Goal: Download file/media

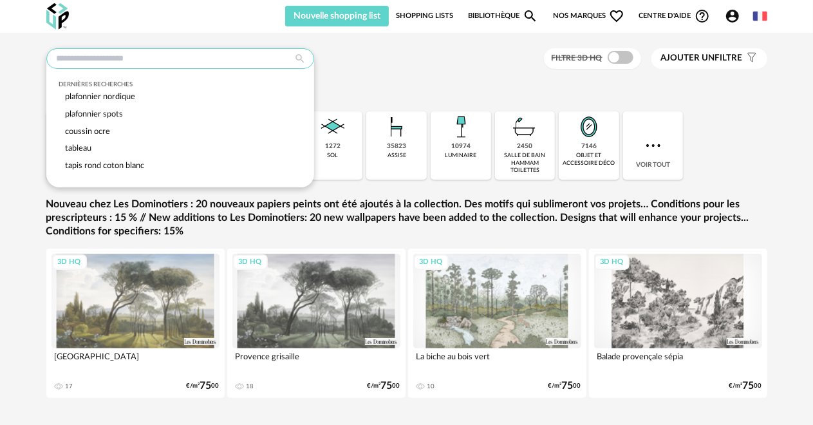
click at [116, 53] on input "text" at bounding box center [180, 58] width 268 height 21
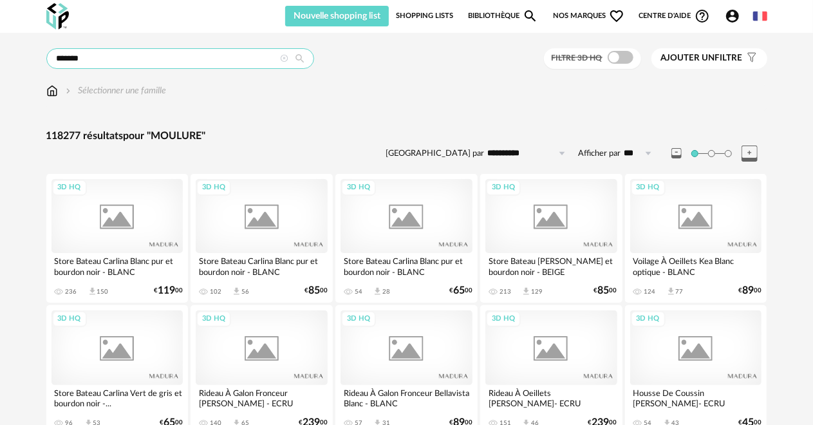
type input "*******"
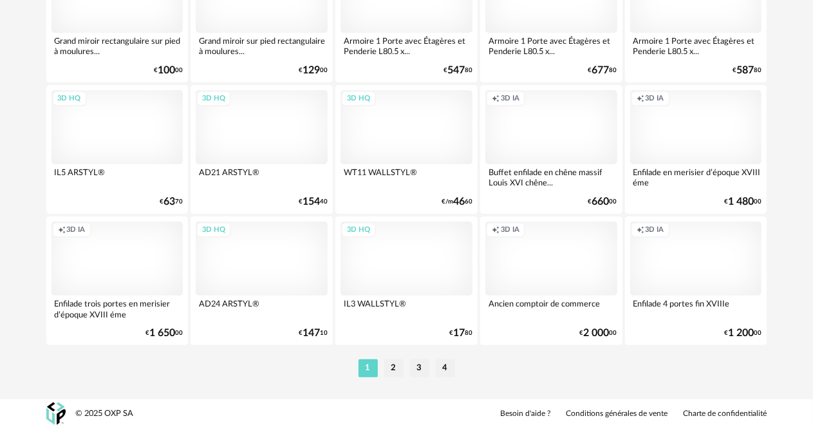
scroll to position [2457, 0]
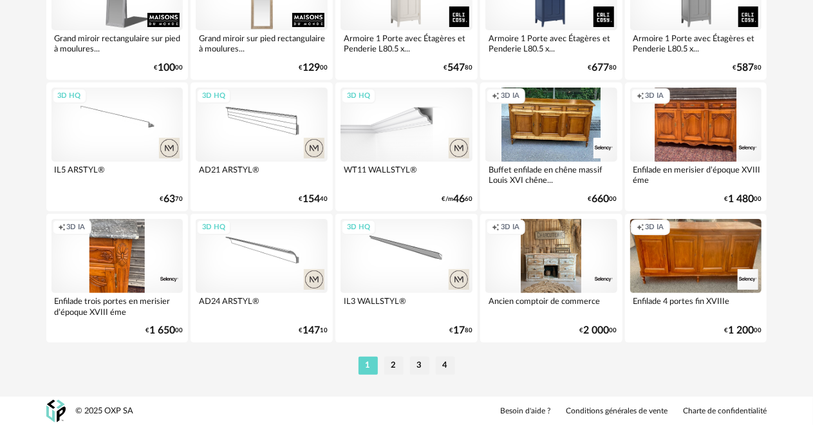
click at [416, 140] on div "3D HQ" at bounding box center [406, 125] width 132 height 74
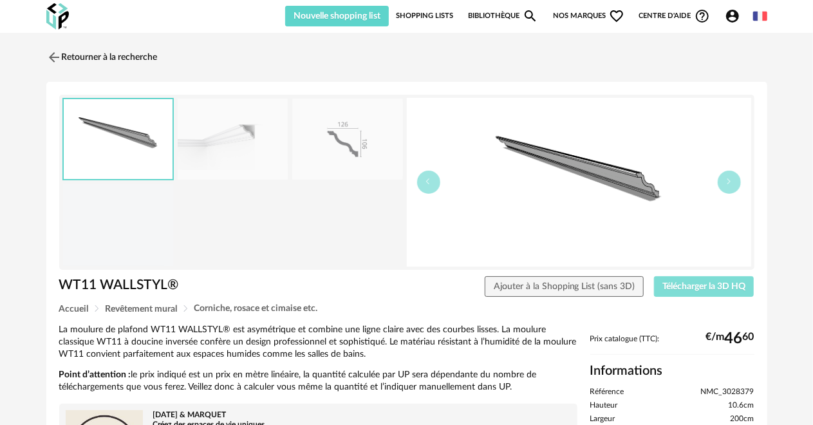
click at [705, 285] on span "Télécharger la 3D HQ" at bounding box center [703, 286] width 83 height 9
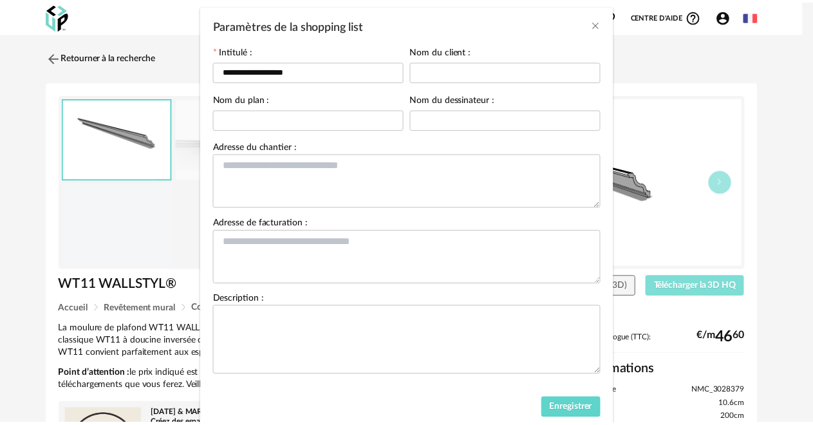
scroll to position [98, 0]
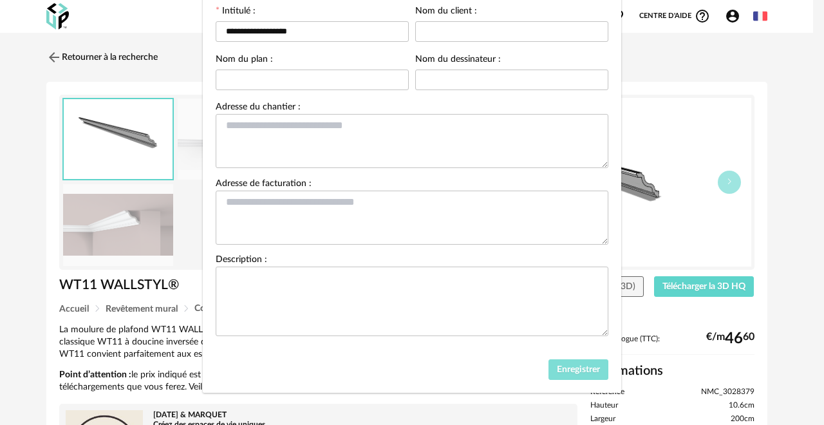
click at [566, 371] on span "Enregistrer" at bounding box center [578, 369] width 43 height 9
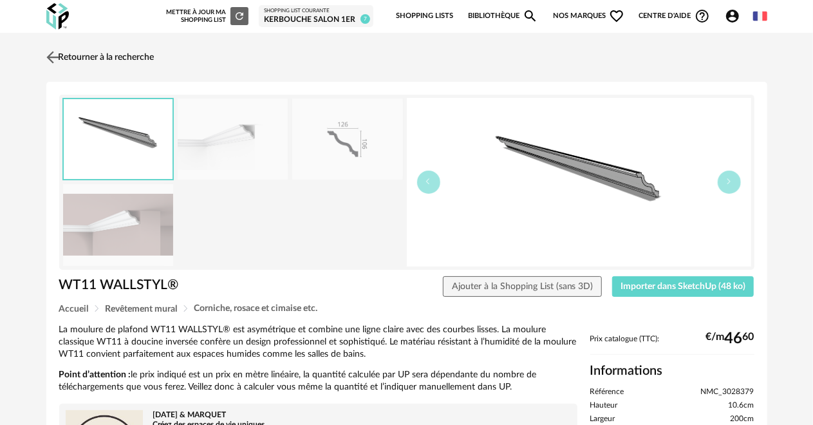
click at [103, 58] on link "Retourner à la recherche" at bounding box center [98, 57] width 111 height 28
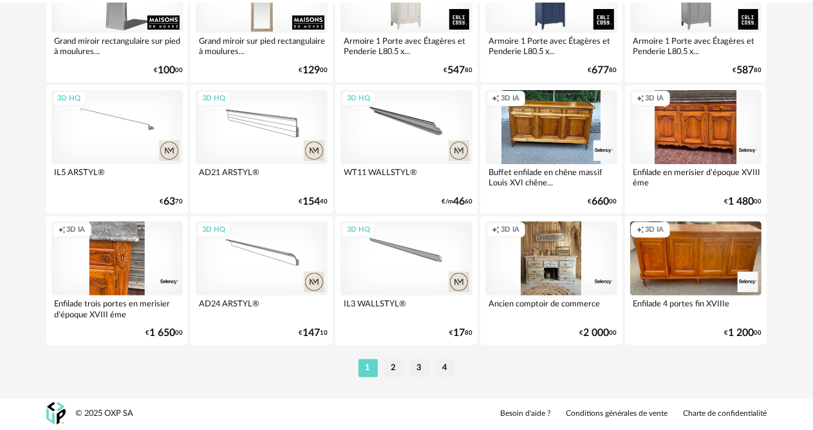
scroll to position [2452, 0]
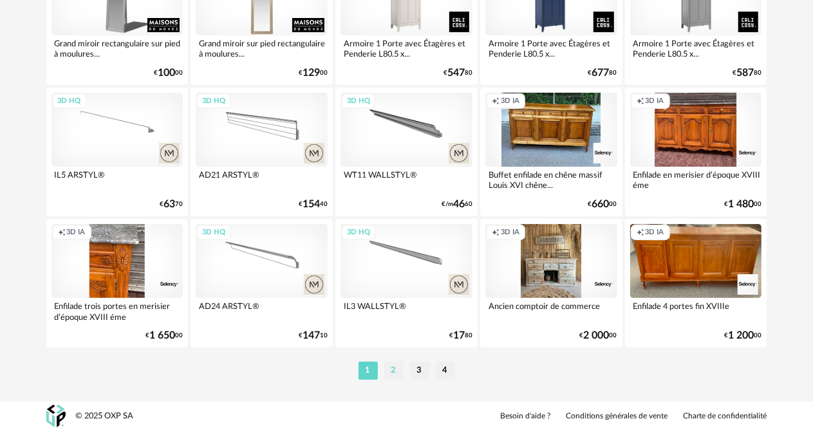
click at [387, 364] on li "2" at bounding box center [393, 371] width 19 height 18
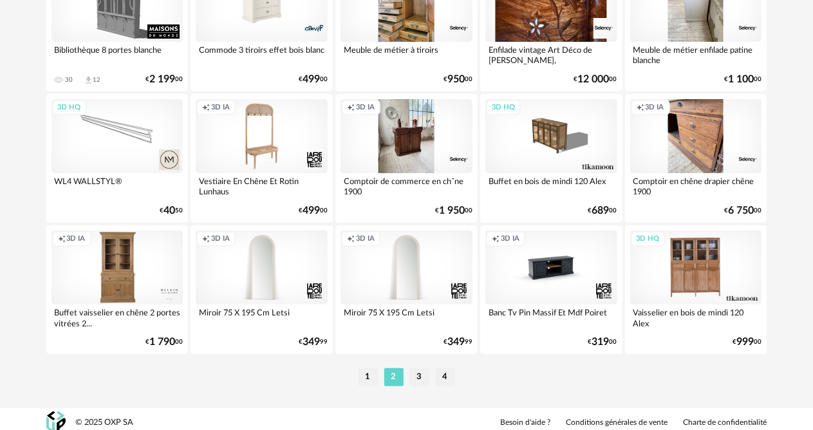
scroll to position [2452, 0]
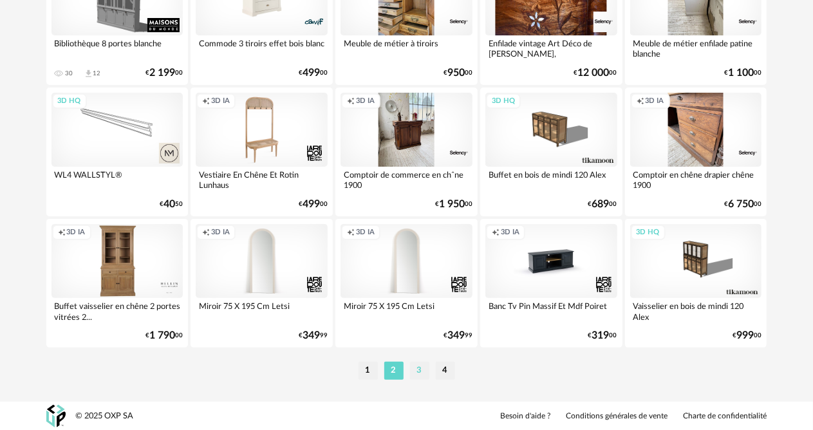
click at [425, 368] on li "3" at bounding box center [419, 371] width 19 height 18
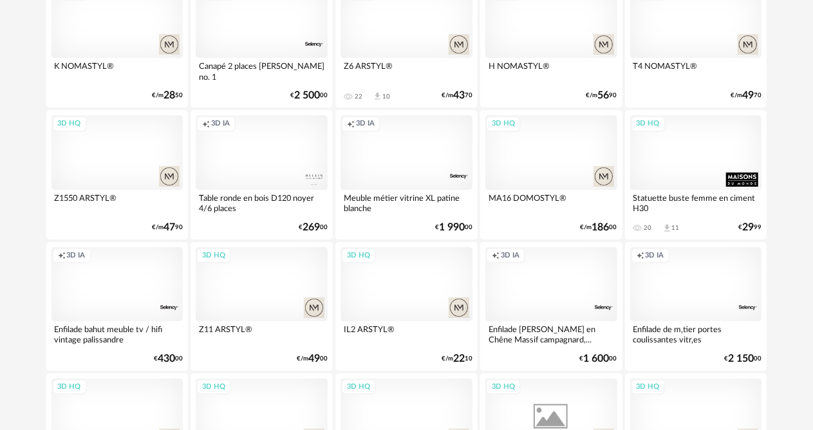
scroll to position [2452, 0]
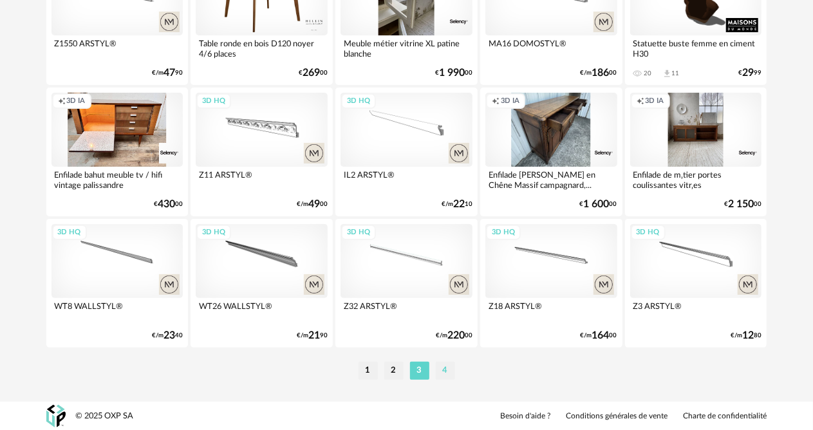
click at [447, 370] on li "4" at bounding box center [445, 371] width 19 height 18
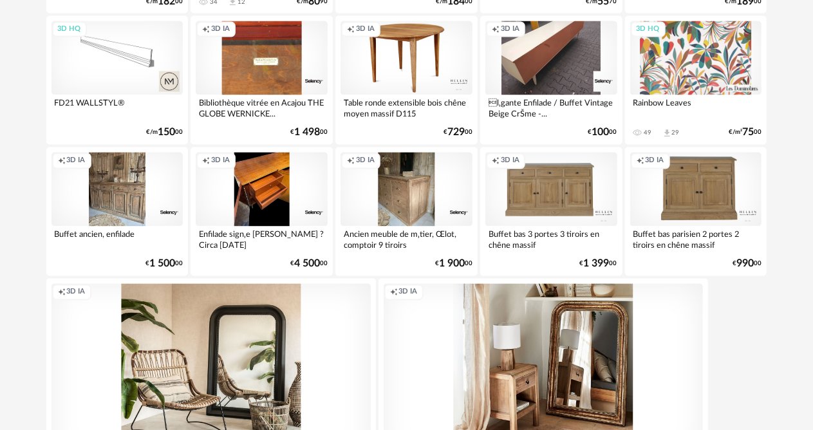
scroll to position [924, 0]
